Goal: Task Accomplishment & Management: Manage account settings

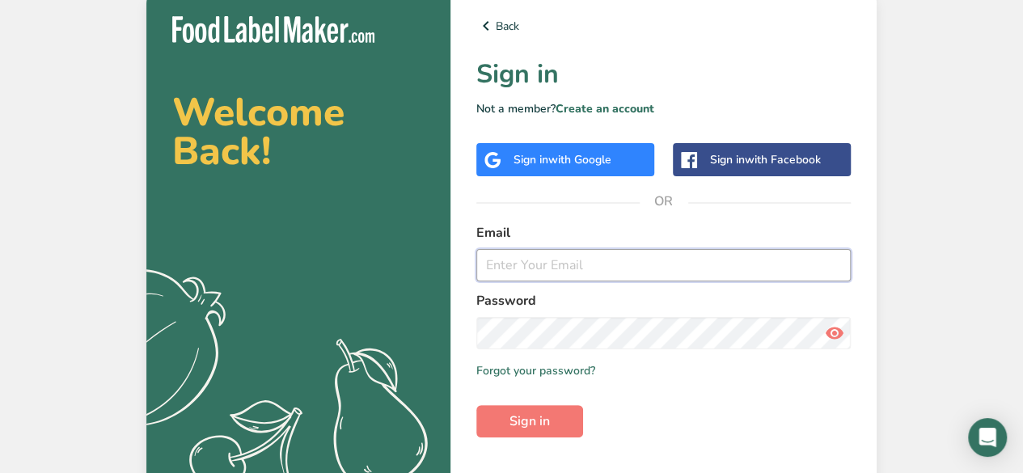
click at [557, 274] on input "email" at bounding box center [664, 265] width 375 height 32
type input "[EMAIL_ADDRESS][DOMAIN_NAME]"
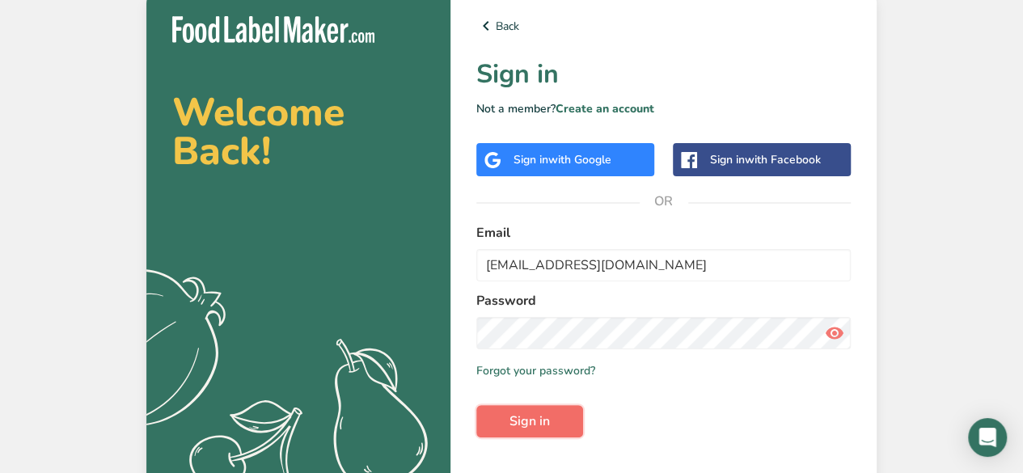
click at [532, 418] on span "Sign in" at bounding box center [530, 421] width 40 height 19
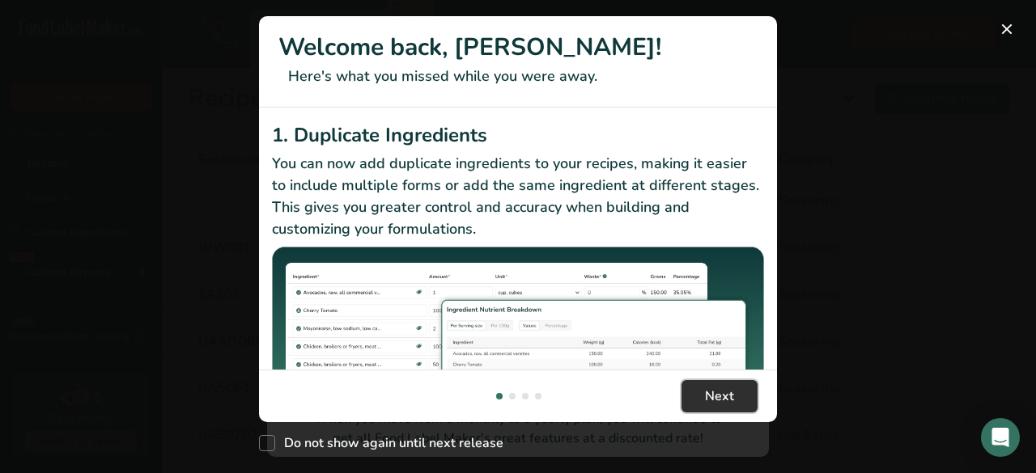
click at [706, 402] on span "Next" at bounding box center [719, 396] width 29 height 19
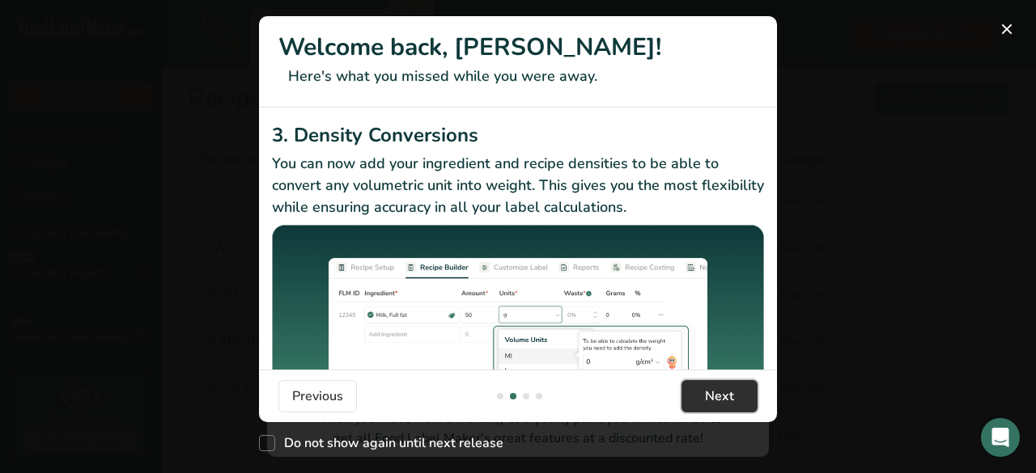
click at [706, 402] on span "Next" at bounding box center [719, 396] width 29 height 19
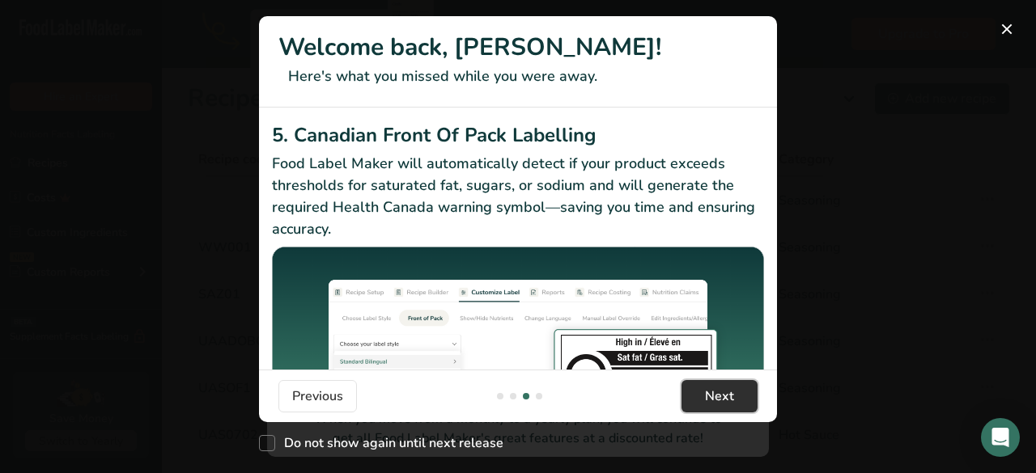
click at [706, 402] on span "Next" at bounding box center [719, 396] width 29 height 19
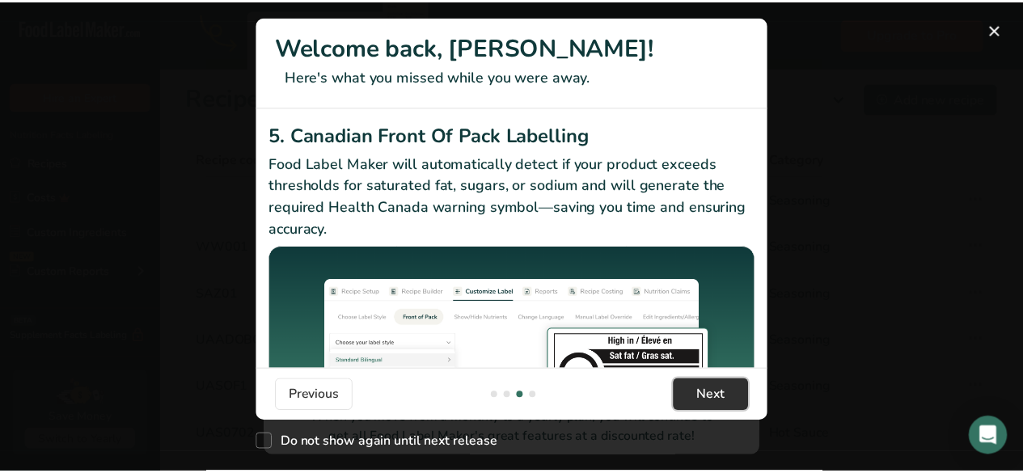
scroll to position [0, 1553]
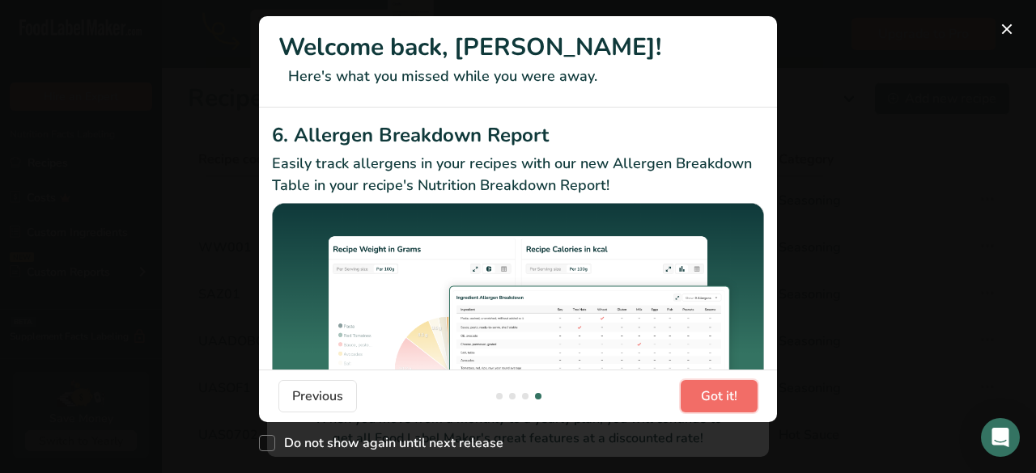
click at [706, 402] on span "Got it!" at bounding box center [719, 396] width 36 height 19
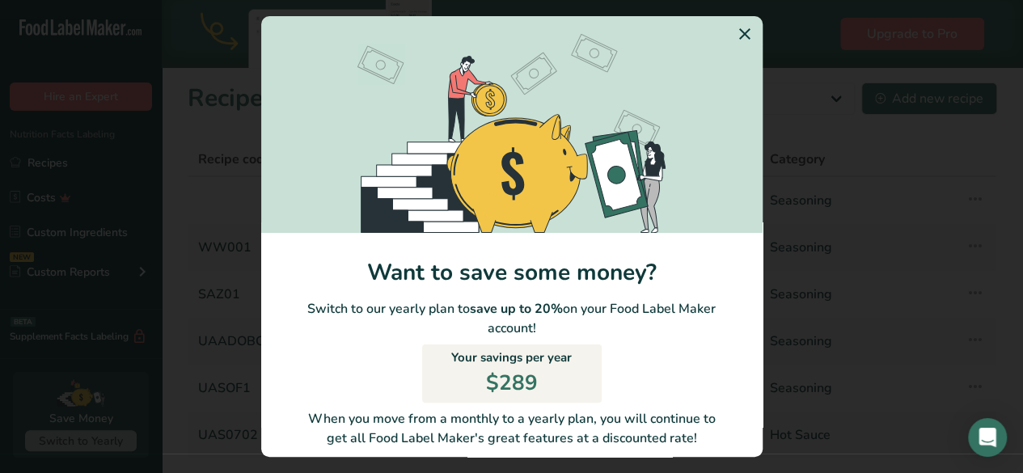
click at [735, 32] on icon "Switch to Yearly Modal" at bounding box center [744, 33] width 19 height 29
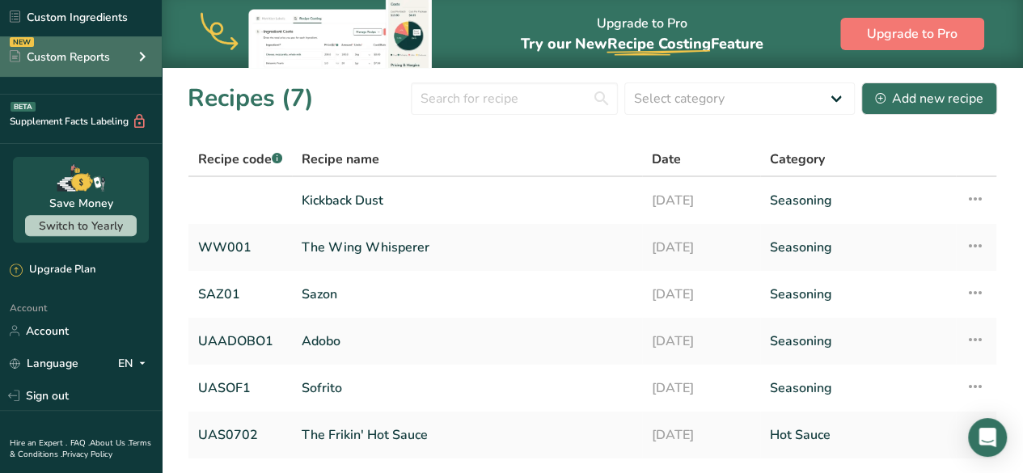
scroll to position [257, 0]
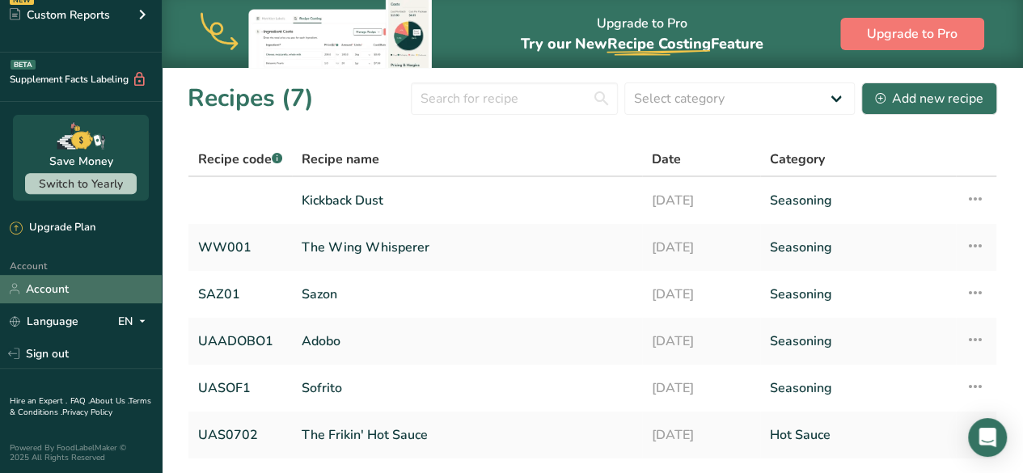
click at [62, 290] on link "Account" at bounding box center [81, 289] width 162 height 28
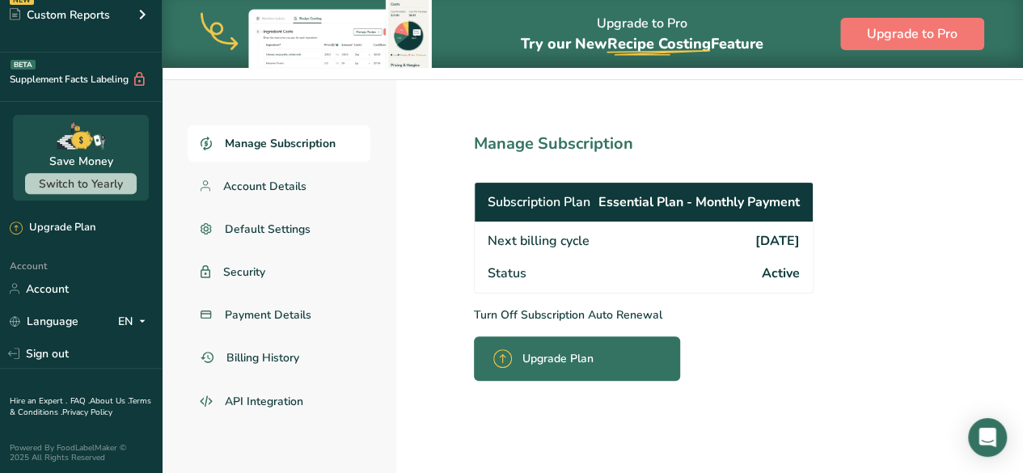
scroll to position [59, 0]
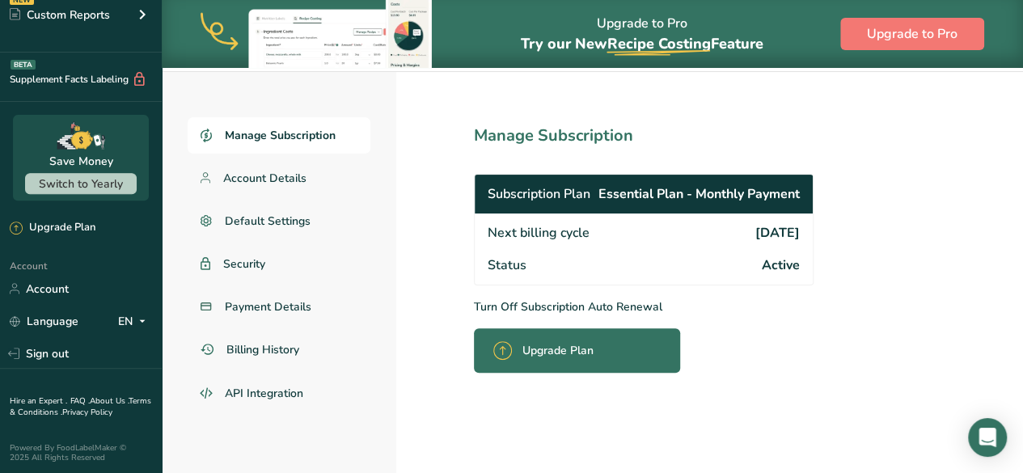
click at [553, 307] on p "Turn Off Subscription Auto Renewal" at bounding box center [679, 307] width 411 height 17
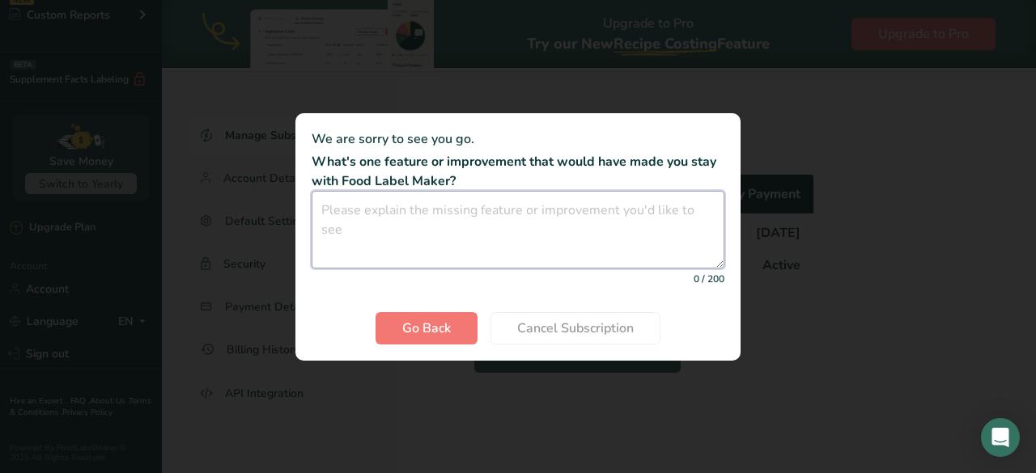
click at [413, 217] on textarea "Cancel subscription modal" at bounding box center [517, 230] width 413 height 78
type textarea "n"
type textarea "Not needed at this moment."
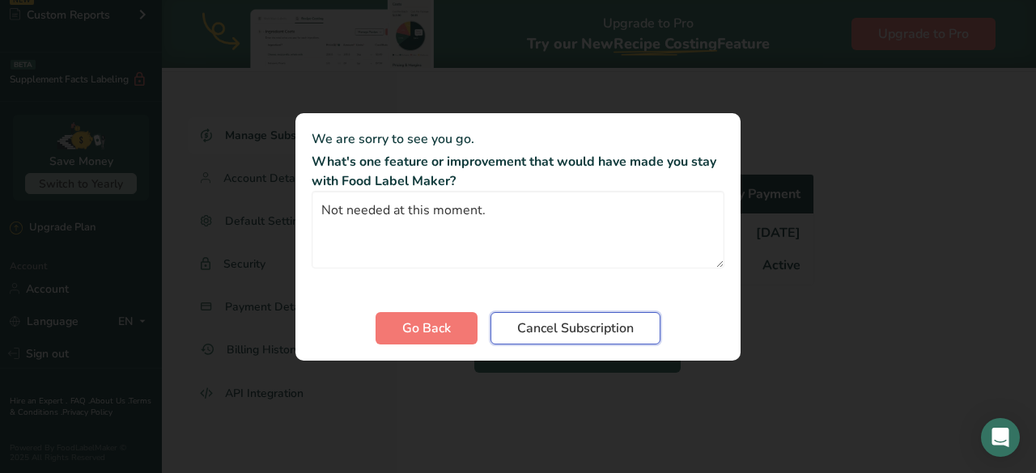
click at [549, 334] on span "Cancel Subscription" at bounding box center [575, 328] width 117 height 19
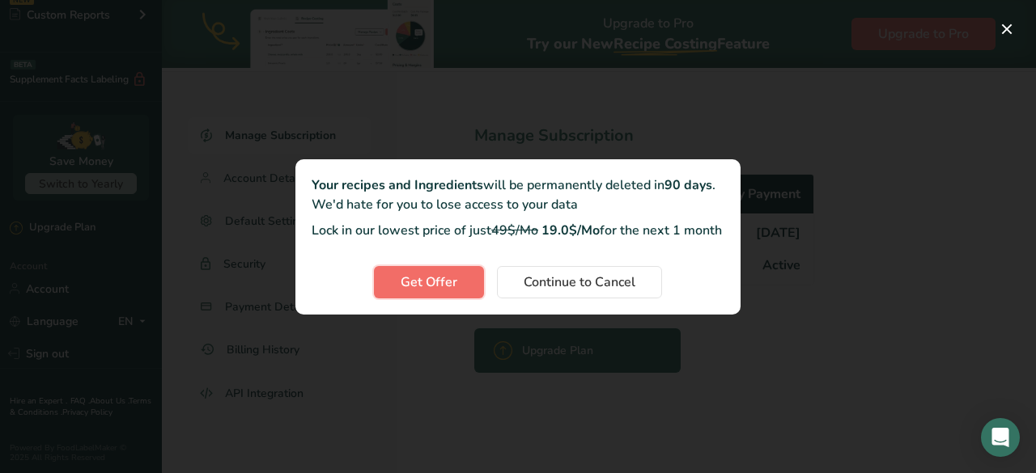
click at [426, 290] on span "Get Offer" at bounding box center [428, 282] width 57 height 19
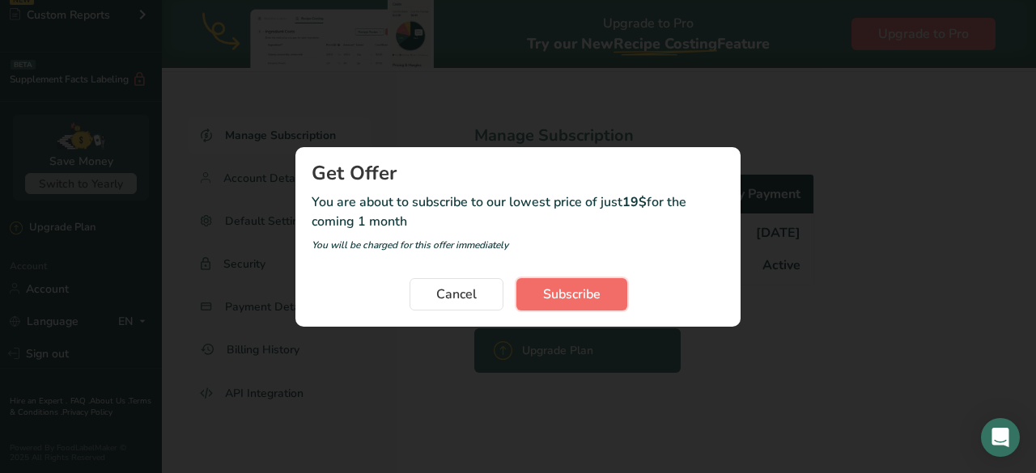
click at [570, 288] on span "Subscribe" at bounding box center [571, 294] width 57 height 19
